Goal: Task Accomplishment & Management: Manage account settings

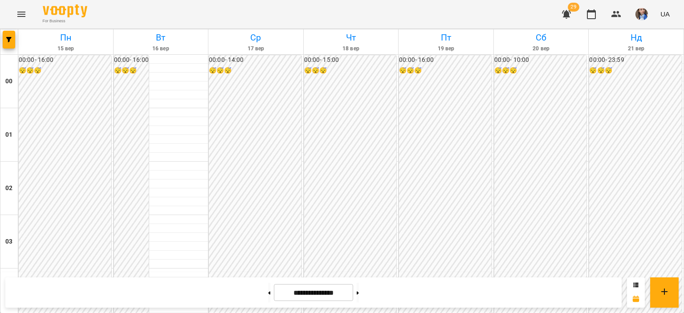
scroll to position [890, 0]
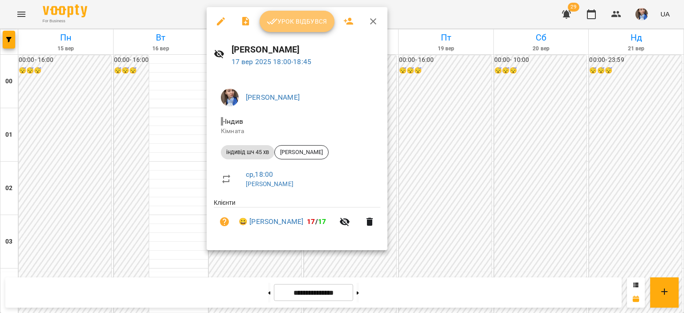
click at [286, 26] on span "Урок відбувся" at bounding box center [297, 21] width 61 height 11
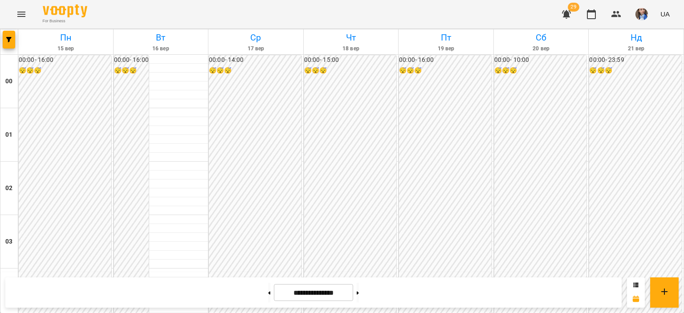
scroll to position [890, 0]
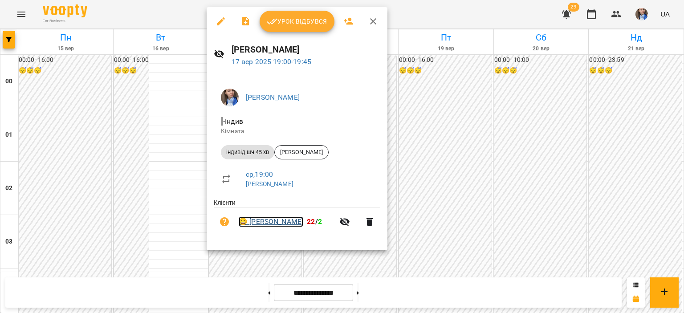
click at [272, 219] on link "😀 [PERSON_NAME]" at bounding box center [271, 221] width 65 height 11
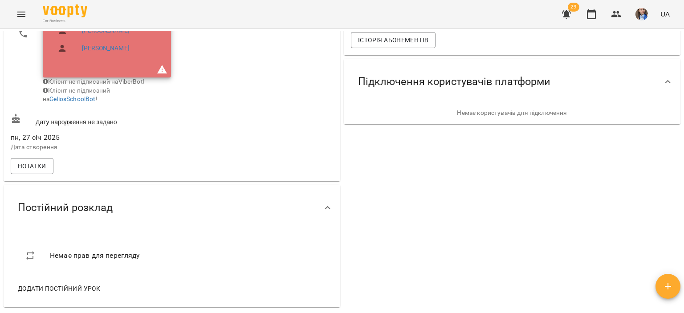
scroll to position [223, 0]
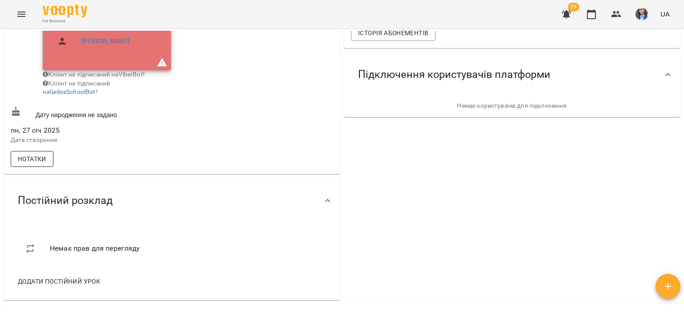
click at [34, 167] on button "Нотатки" at bounding box center [32, 159] width 43 height 16
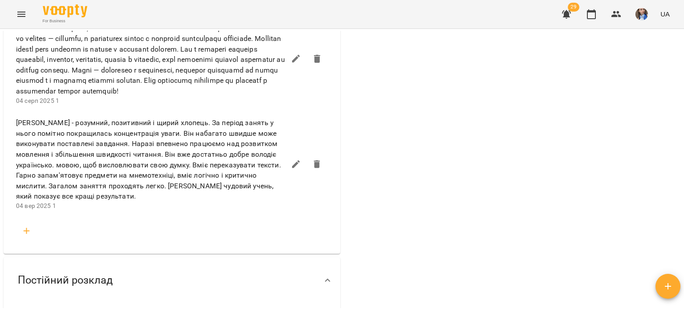
scroll to position [1130, 0]
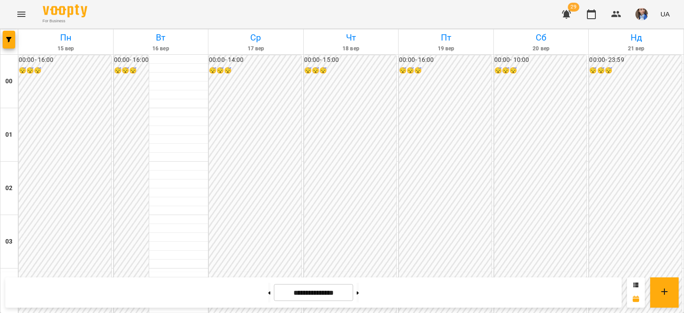
scroll to position [890, 0]
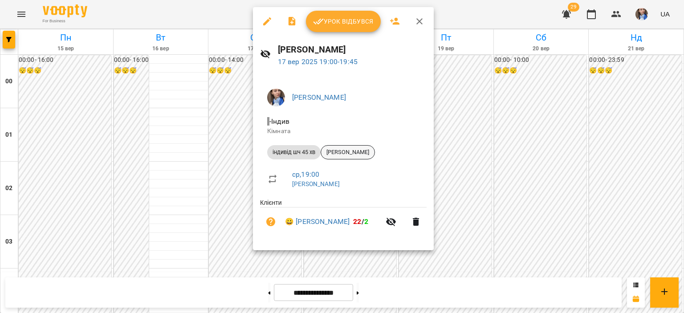
click at [353, 158] on div "[PERSON_NAME]" at bounding box center [347, 152] width 54 height 14
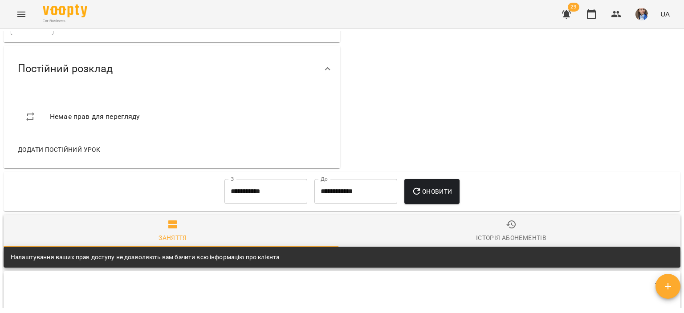
scroll to position [356, 0]
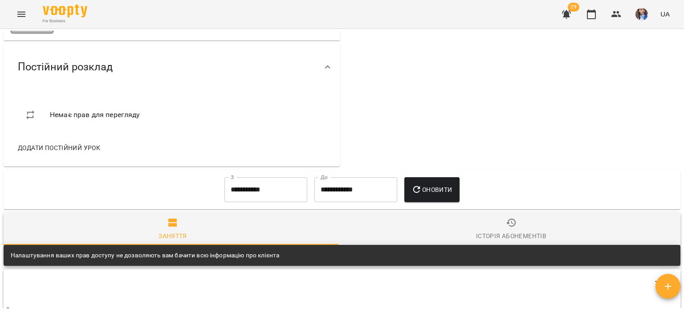
click at [50, 33] on button "Нотатки" at bounding box center [32, 25] width 43 height 16
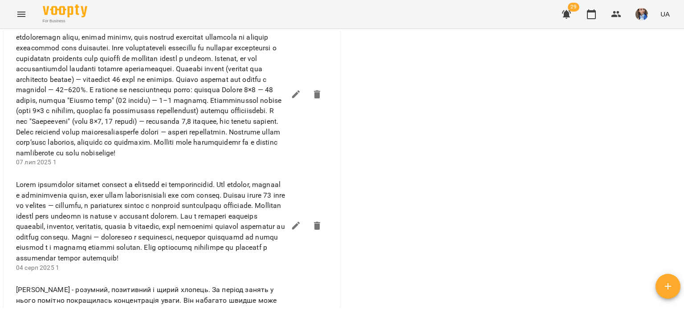
scroll to position [1113, 0]
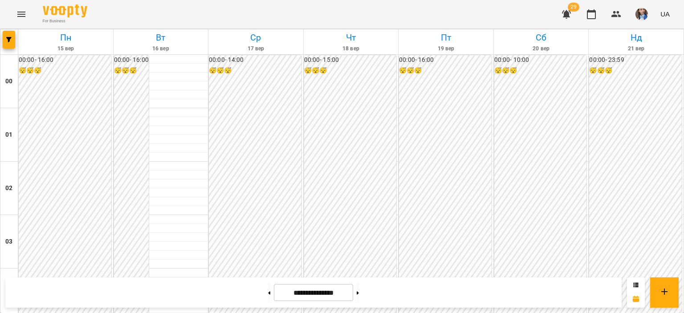
scroll to position [846, 0]
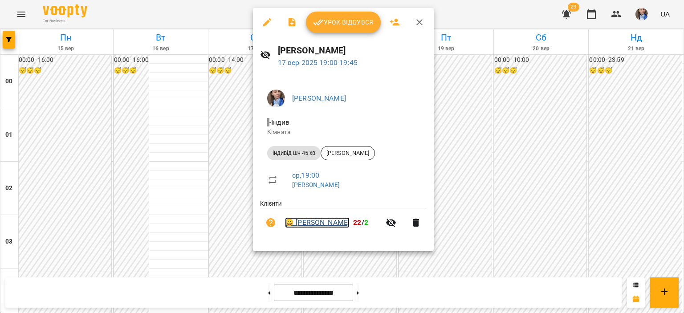
click at [331, 223] on link "😀 [PERSON_NAME]" at bounding box center [317, 222] width 65 height 11
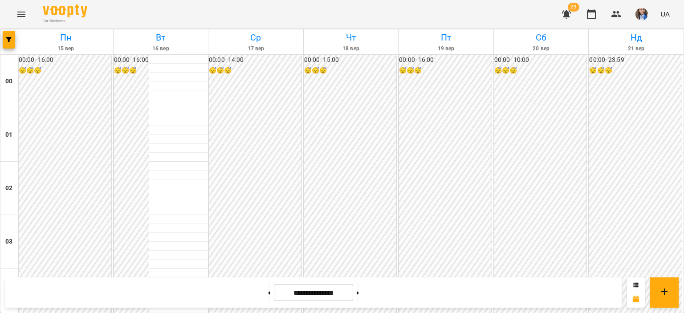
scroll to position [890, 0]
